Goal: Task Accomplishment & Management: Use online tool/utility

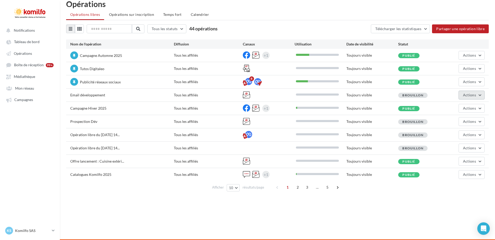
scroll to position [8, 0]
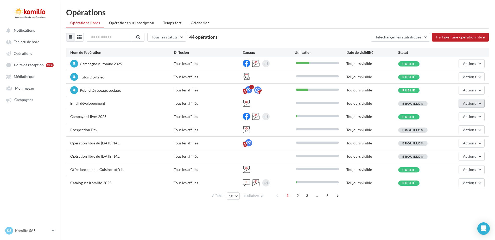
click at [478, 102] on button "Actions" at bounding box center [471, 103] width 26 height 9
click at [444, 115] on button "Editer" at bounding box center [458, 116] width 52 height 14
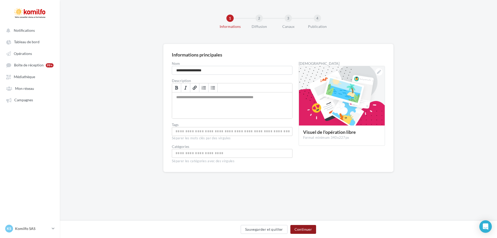
click at [294, 229] on button "Continuer" at bounding box center [303, 229] width 26 height 9
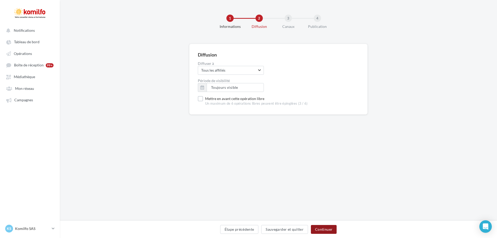
click at [316, 227] on button "Continuer" at bounding box center [324, 229] width 26 height 9
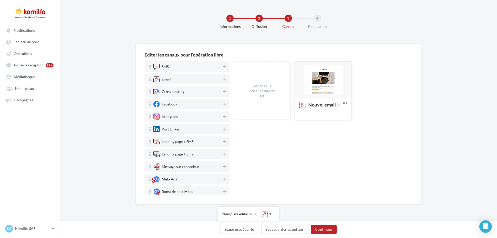
click at [324, 83] on div at bounding box center [323, 80] width 56 height 36
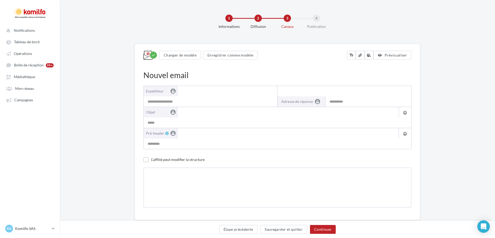
type input "******"
type input "**********"
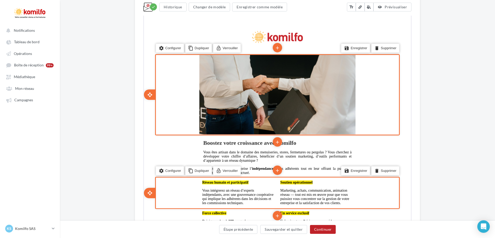
scroll to position [130, 0]
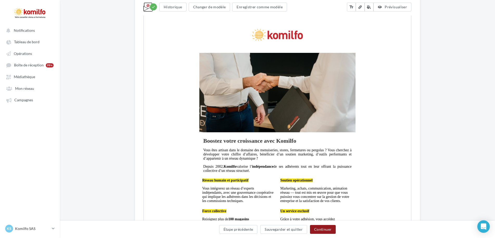
click at [327, 229] on button "Continuer" at bounding box center [323, 229] width 26 height 9
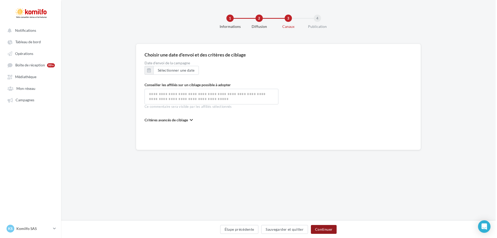
scroll to position [0, 0]
click at [318, 230] on button "Continuer" at bounding box center [324, 229] width 26 height 9
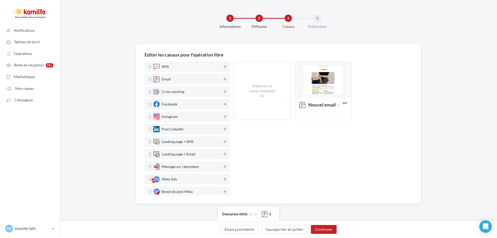
click at [301, 216] on div "Editer les canaux pour l'opération libre SMS Email Cross-posting Facebook Insta…" at bounding box center [278, 132] width 437 height 177
click at [332, 105] on span "Nouvel email" at bounding box center [324, 104] width 32 height 5
click at [332, 105] on textarea "Nouvel email Nouvel email" at bounding box center [318, 105] width 42 height 12
type textarea "*"
type textarea "**********"
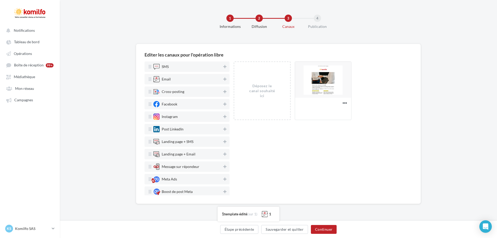
drag, startPoint x: 284, startPoint y: 129, endPoint x: 287, endPoint y: 124, distance: 5.9
click at [284, 129] on div "Déposez le canal souhaité ici Email développement Editer Prévisualiser Test Dup…" at bounding box center [323, 128] width 179 height 134
click at [343, 102] on icon at bounding box center [345, 102] width 13 height 13
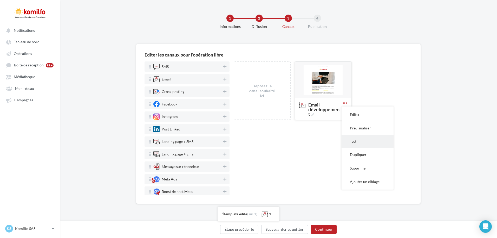
click at [355, 142] on button "Test" at bounding box center [368, 140] width 52 height 13
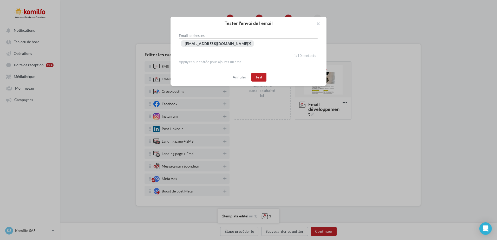
click at [248, 42] on span "×" at bounding box center [249, 43] width 3 height 5
drag, startPoint x: 232, startPoint y: 45, endPoint x: 230, endPoint y: 41, distance: 4.5
click at [230, 41] on input "Select box" at bounding box center [248, 43] width 137 height 6
type input "**********"
click at [255, 76] on button "Test" at bounding box center [258, 77] width 15 height 9
